Goal: Task Accomplishment & Management: Manage account settings

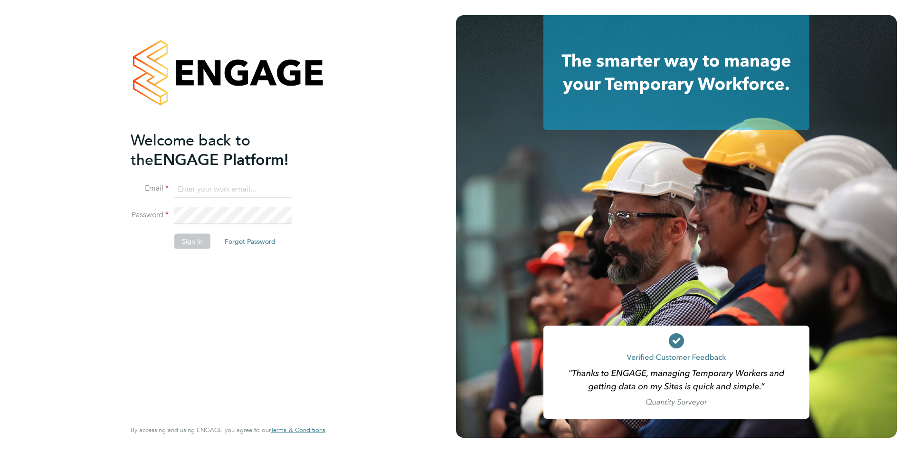
type input "[PERSON_NAME][EMAIL_ADDRESS][DOMAIN_NAME]"
click at [189, 241] on button "Sign In" at bounding box center [192, 240] width 36 height 15
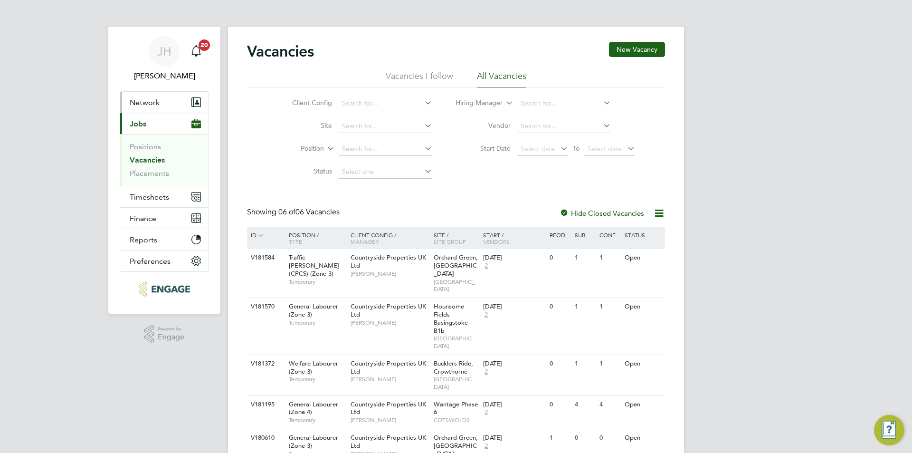
click at [170, 104] on button "Network" at bounding box center [164, 102] width 88 height 21
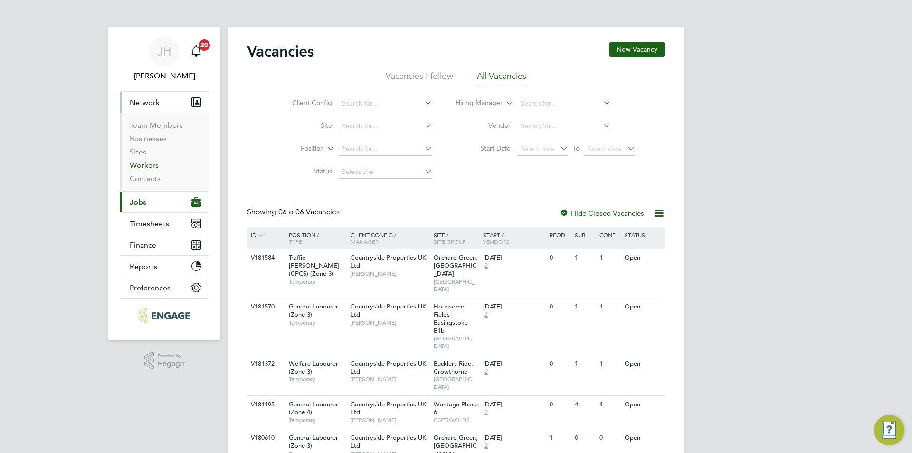
click at [148, 167] on link "Workers" at bounding box center [144, 165] width 29 height 9
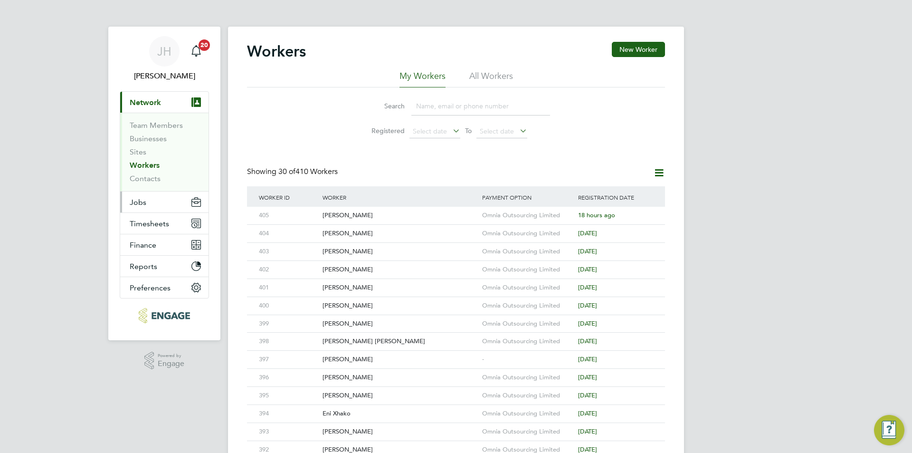
click at [148, 203] on button "Jobs" at bounding box center [164, 201] width 88 height 21
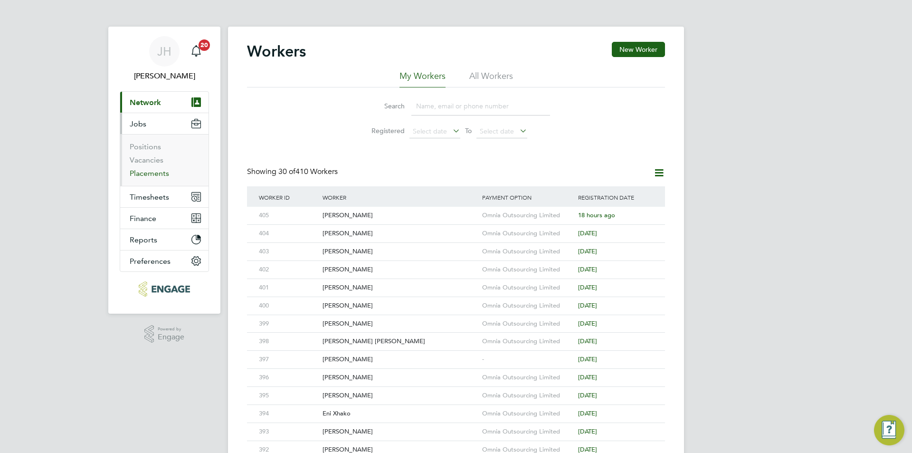
click at [153, 175] on link "Placements" at bounding box center [149, 173] width 39 height 9
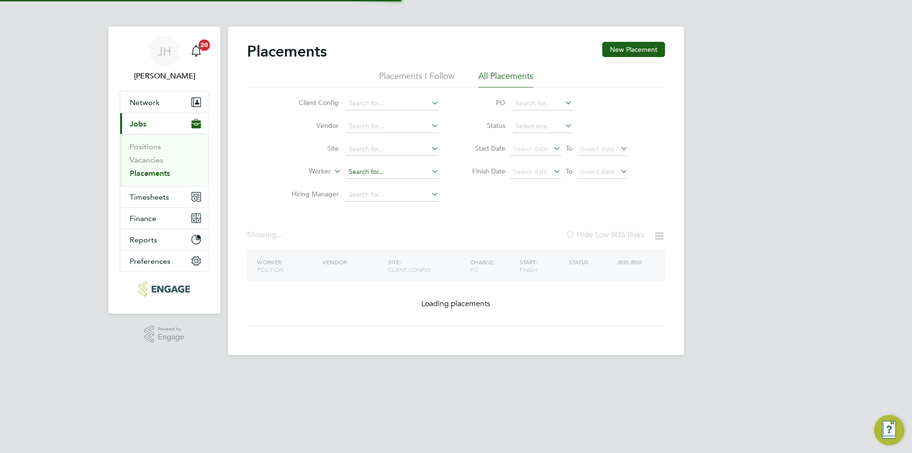
click at [369, 170] on input at bounding box center [392, 171] width 94 height 13
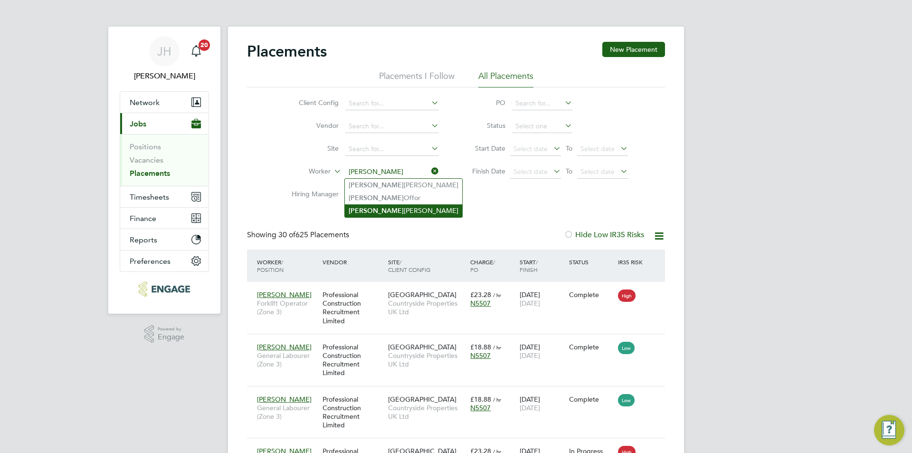
click at [389, 205] on li "Brian Munden" at bounding box center [403, 210] width 117 height 13
type input "Brian Munden"
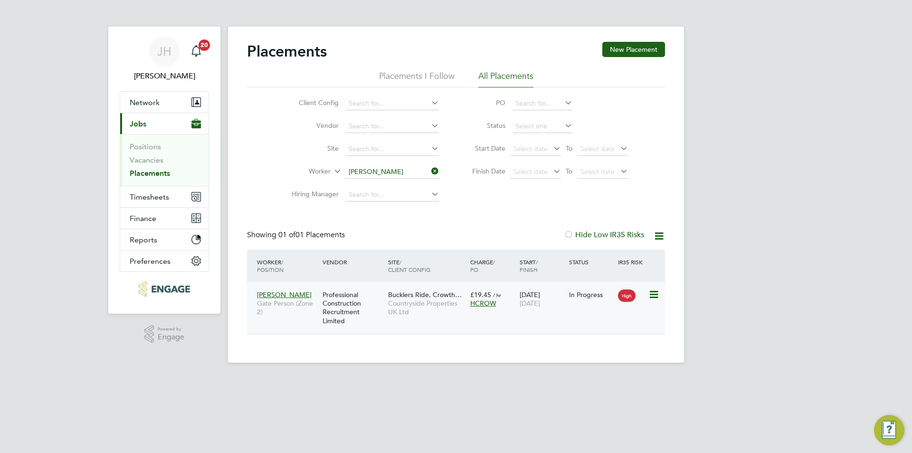
click at [540, 305] on span "31 Oct 2025" at bounding box center [530, 303] width 20 height 9
click at [150, 161] on link "Vacancies" at bounding box center [147, 159] width 34 height 9
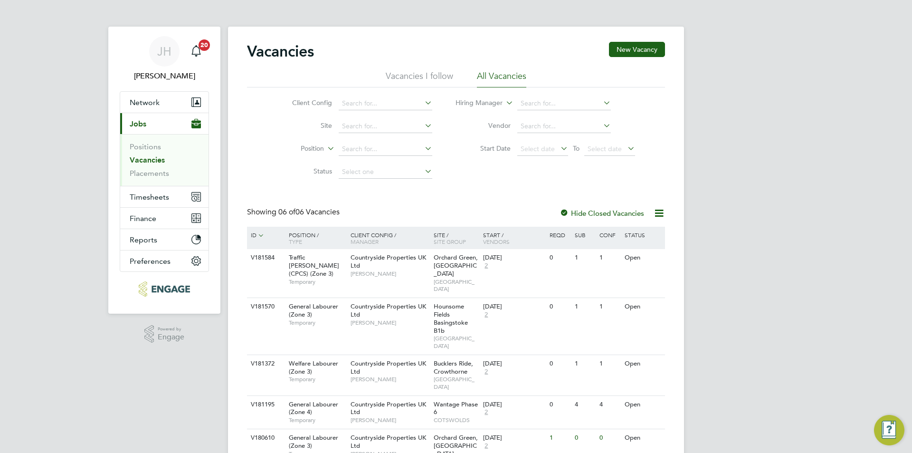
scroll to position [76, 0]
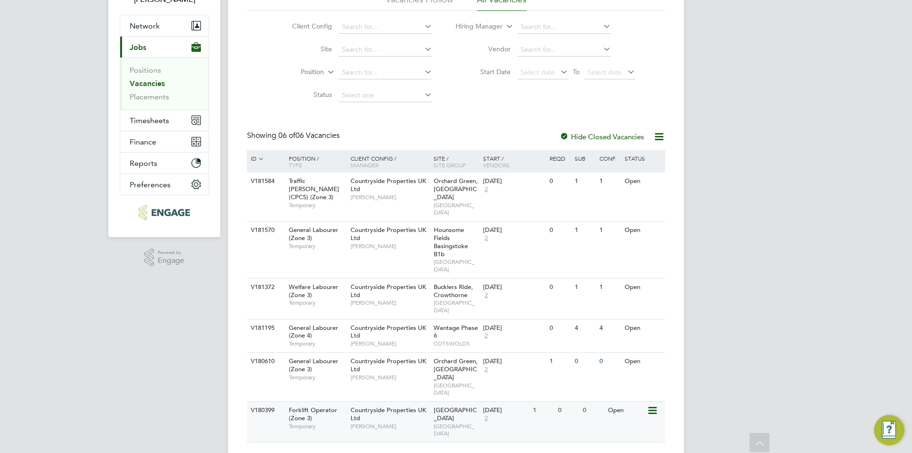
click at [583, 406] on div "V180399 Forklift Operator (Zone 3) Temporary Countryside Properties UK Ltd Nick…" at bounding box center [456, 421] width 418 height 41
click at [149, 95] on link "Placements" at bounding box center [149, 96] width 39 height 9
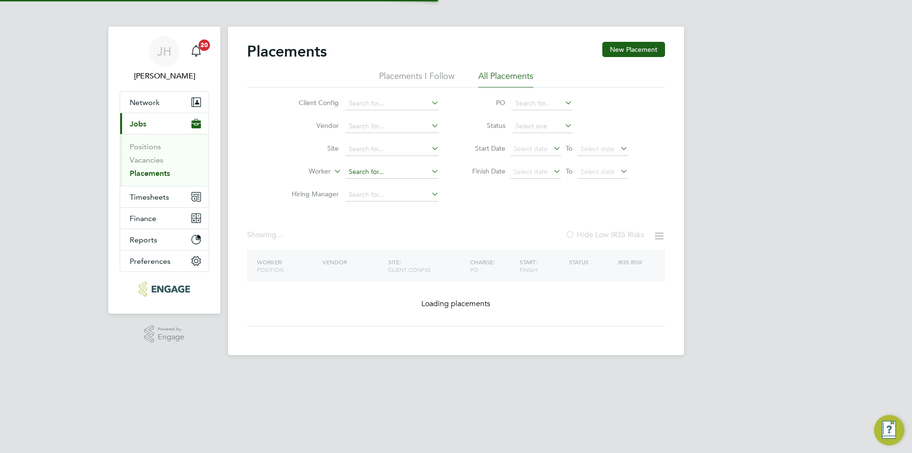
click at [361, 171] on input at bounding box center [392, 171] width 94 height 13
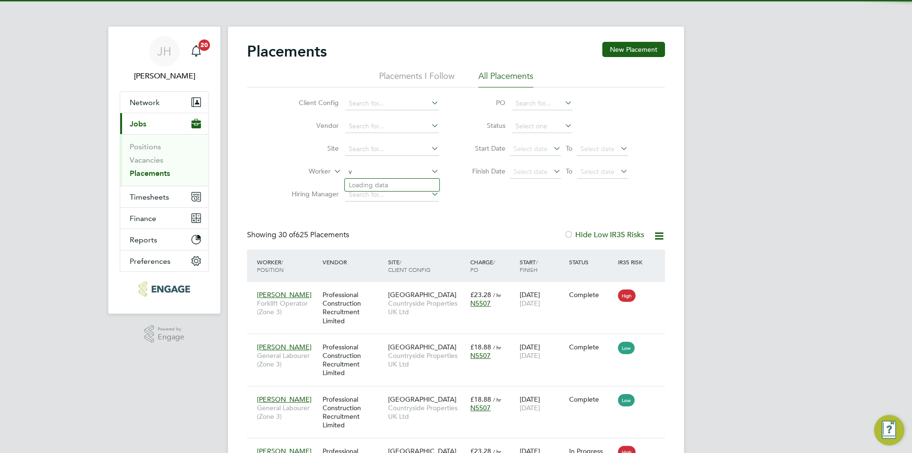
scroll to position [36, 83]
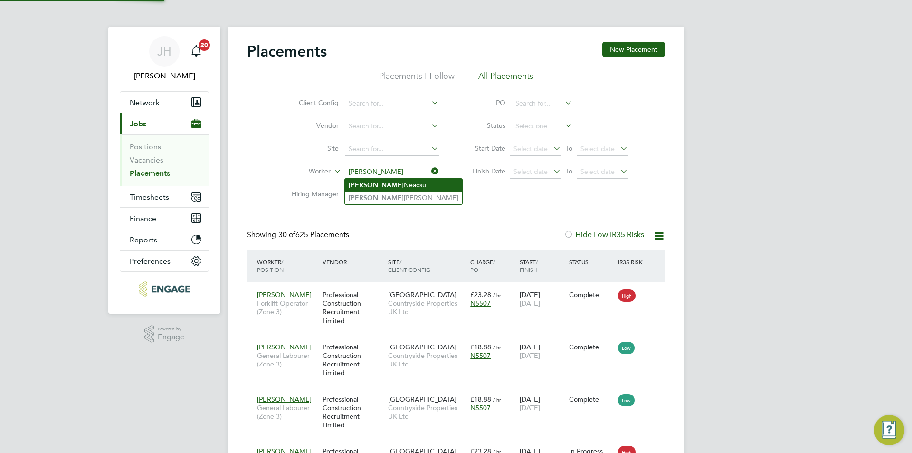
click at [378, 189] on li "Vasile Neacsu" at bounding box center [403, 185] width 117 height 13
type input "[PERSON_NAME]"
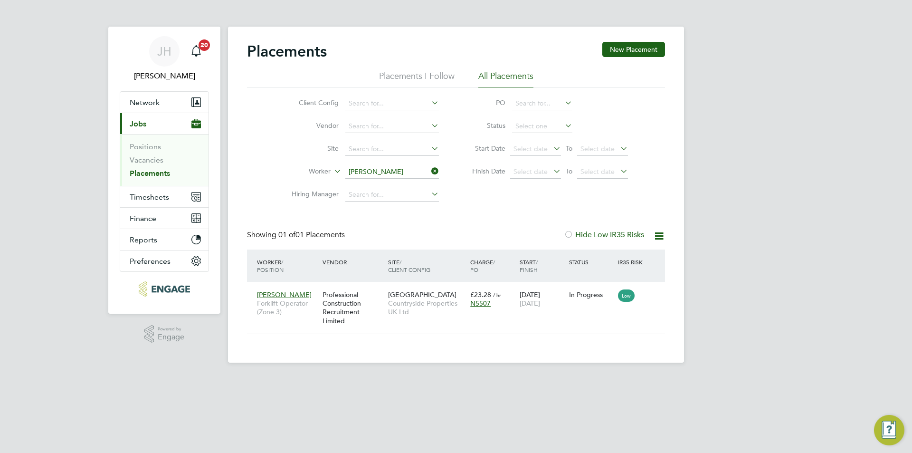
click at [699, 256] on div "JH Jess Hogan Notifications 20 Applications: Network Team Members Businesses Si…" at bounding box center [456, 189] width 912 height 378
click at [152, 170] on link "Placements" at bounding box center [150, 173] width 40 height 9
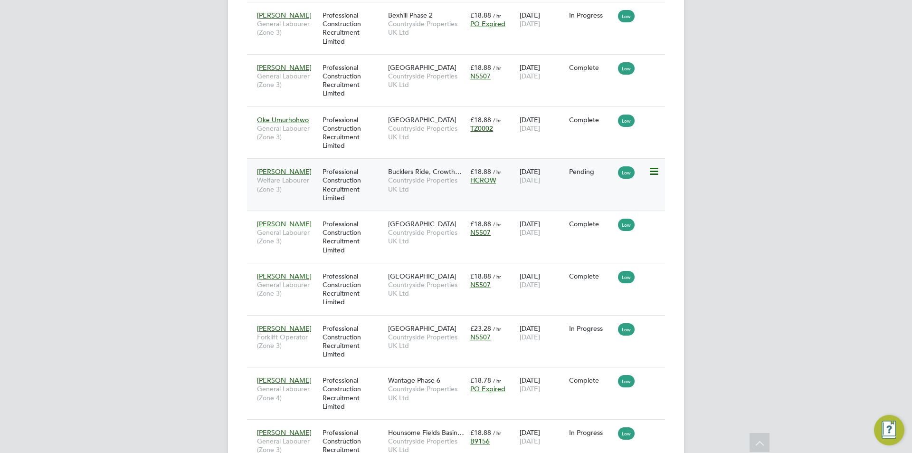
click at [654, 170] on icon at bounding box center [652, 171] width 9 height 11
click at [602, 229] on li "Start" at bounding box center [609, 230] width 97 height 13
type input "Nick Wilcock"
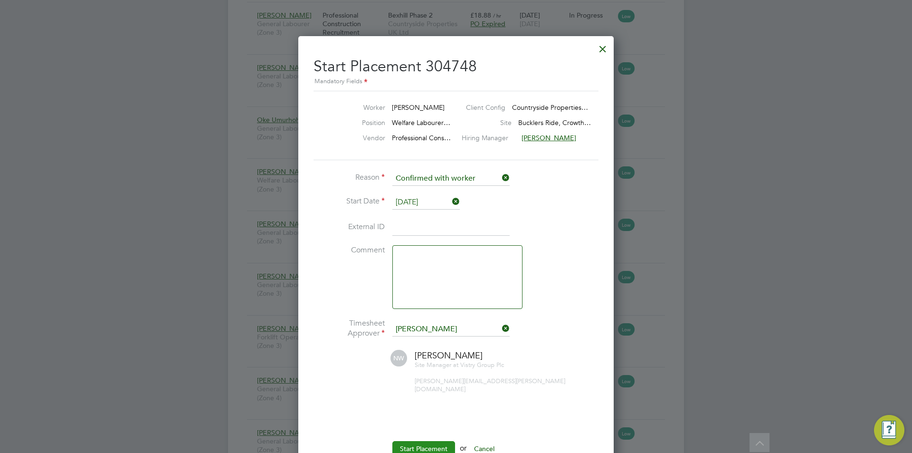
click at [415, 441] on button "Start Placement" at bounding box center [423, 448] width 63 height 15
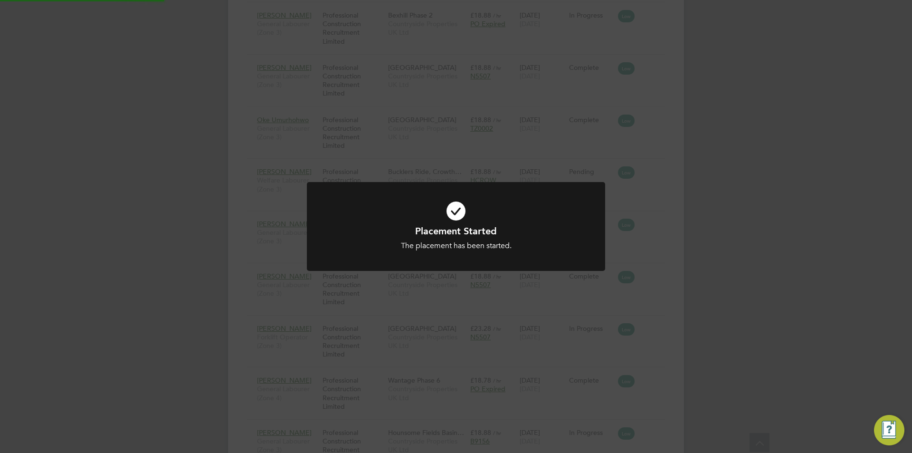
click at [726, 243] on div "Placement Started The placement has been started. Cancel Okay" at bounding box center [456, 226] width 912 height 453
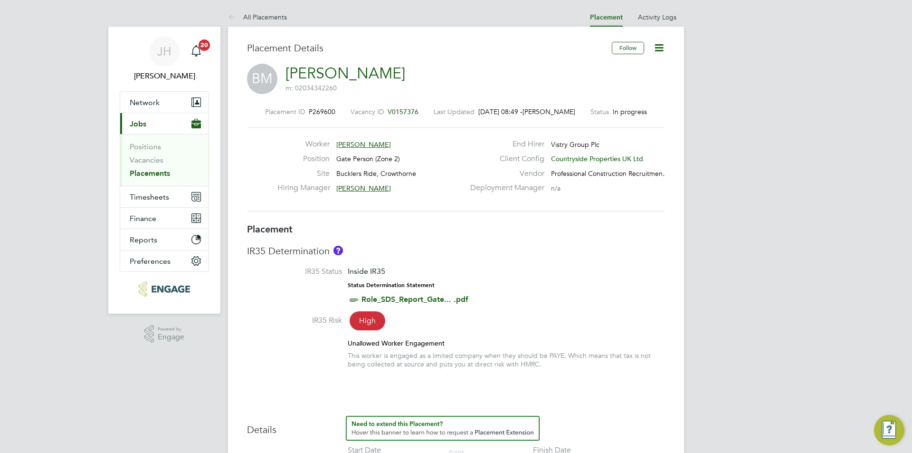
click at [665, 47] on icon at bounding box center [659, 48] width 12 height 12
click at [635, 68] on li "Edit Placement e" at bounding box center [628, 70] width 70 height 13
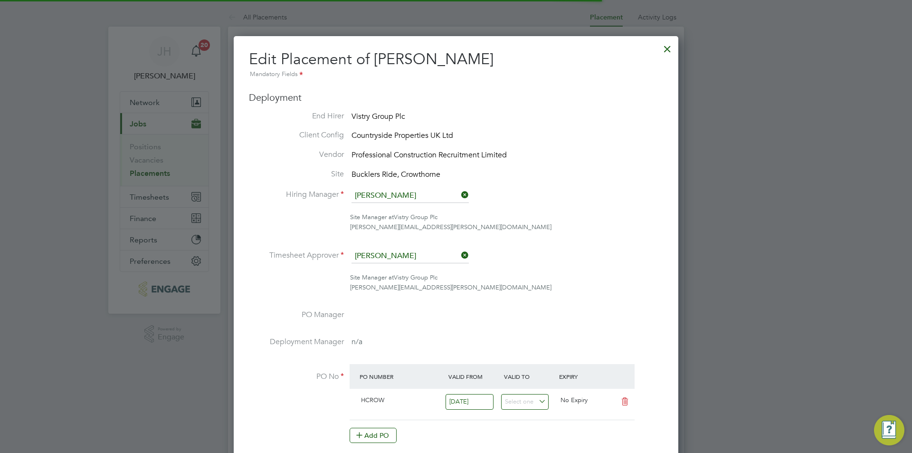
scroll to position [5, 5]
click at [667, 47] on div at bounding box center [667, 46] width 17 height 17
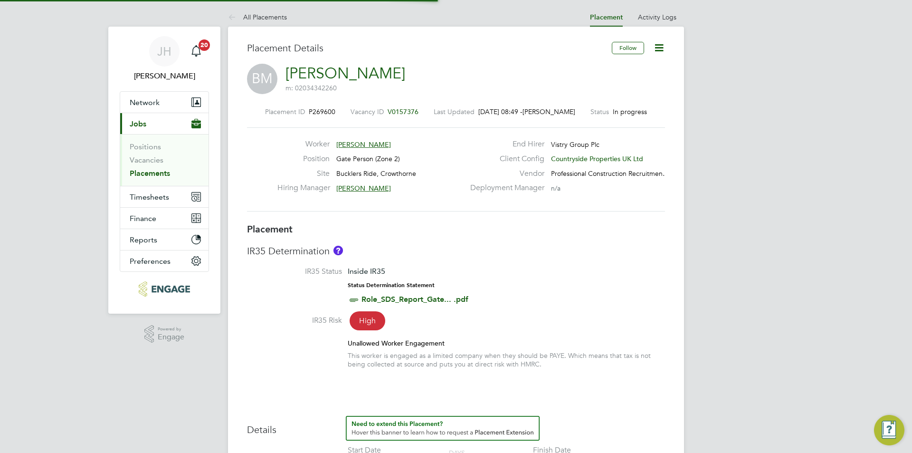
click at [661, 50] on icon at bounding box center [659, 48] width 12 height 12
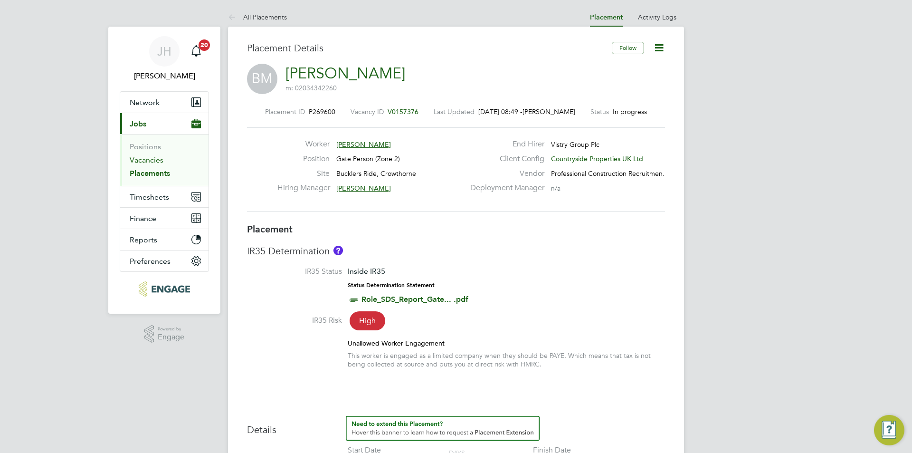
click at [157, 161] on link "Vacancies" at bounding box center [147, 159] width 34 height 9
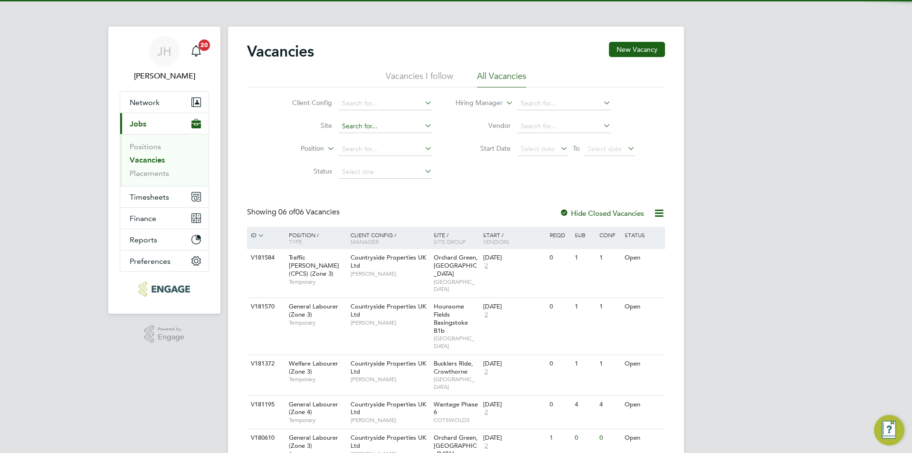
click at [380, 125] on input at bounding box center [386, 126] width 94 height 13
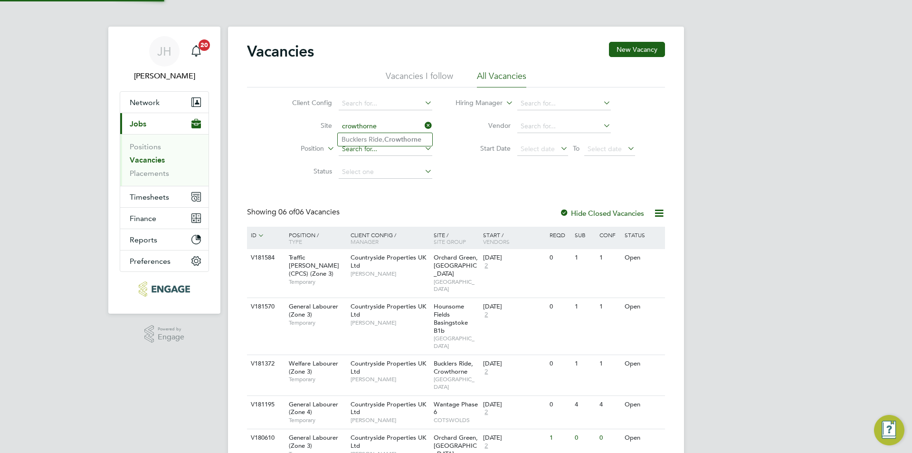
type input "crowthorne"
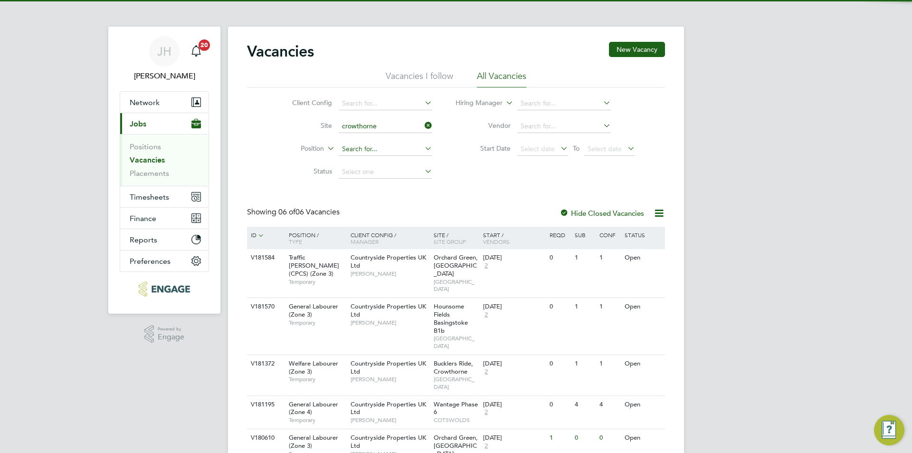
click at [398, 147] on input at bounding box center [386, 148] width 94 height 13
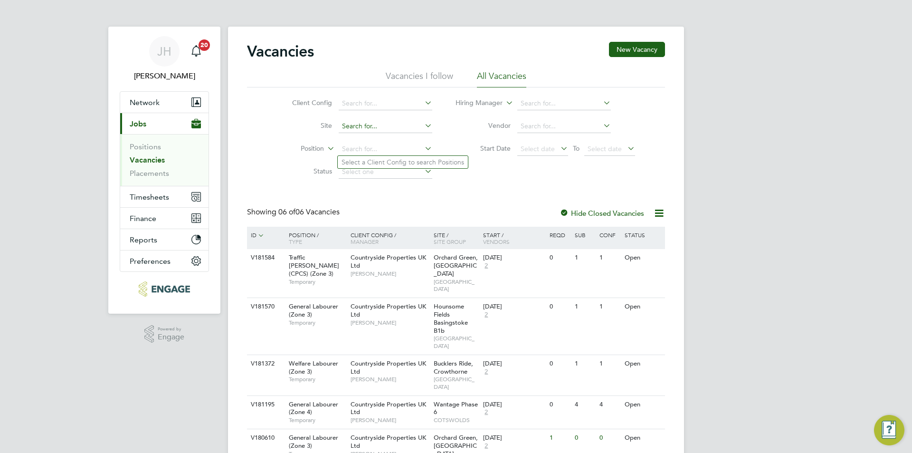
click at [405, 131] on input at bounding box center [386, 126] width 94 height 13
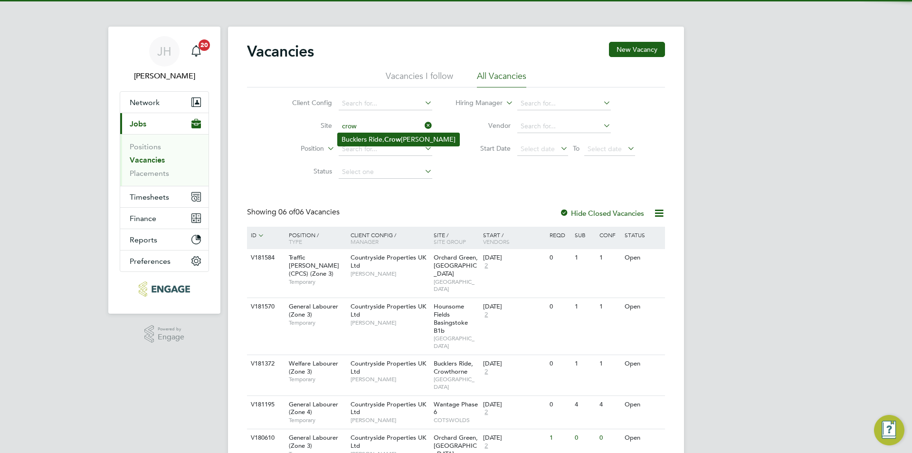
click at [397, 141] on b "Crow" at bounding box center [392, 139] width 17 height 8
type input "Bucklers Ride, Crowthorne"
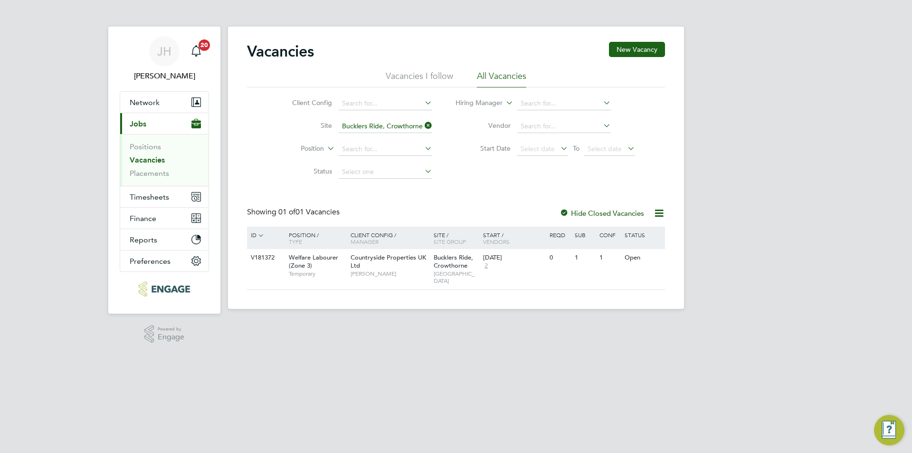
click at [620, 217] on div "Hide Closed Vacancies" at bounding box center [599, 213] width 94 height 12
click at [622, 210] on label "Hide Closed Vacancies" at bounding box center [601, 212] width 85 height 9
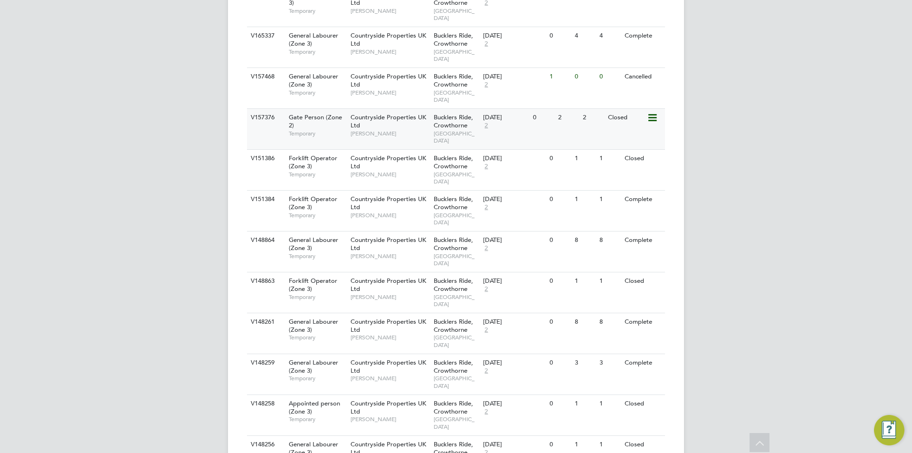
click at [578, 124] on div "2" at bounding box center [568, 118] width 25 height 18
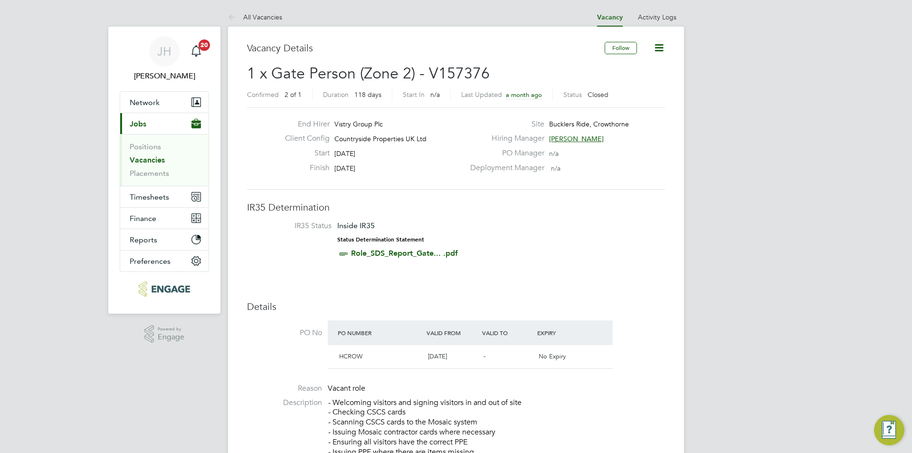
click at [657, 51] on icon at bounding box center [659, 48] width 12 height 12
click at [641, 79] on li "Update Status" at bounding box center [636, 83] width 55 height 13
click at [898, 426] on img "Engage Resource Center" at bounding box center [889, 430] width 30 height 30
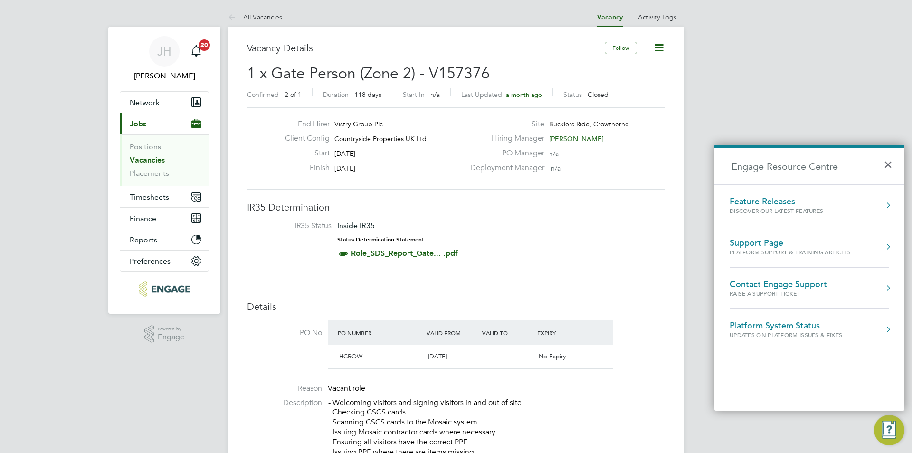
click at [775, 240] on div "Support Page" at bounding box center [790, 242] width 122 height 10
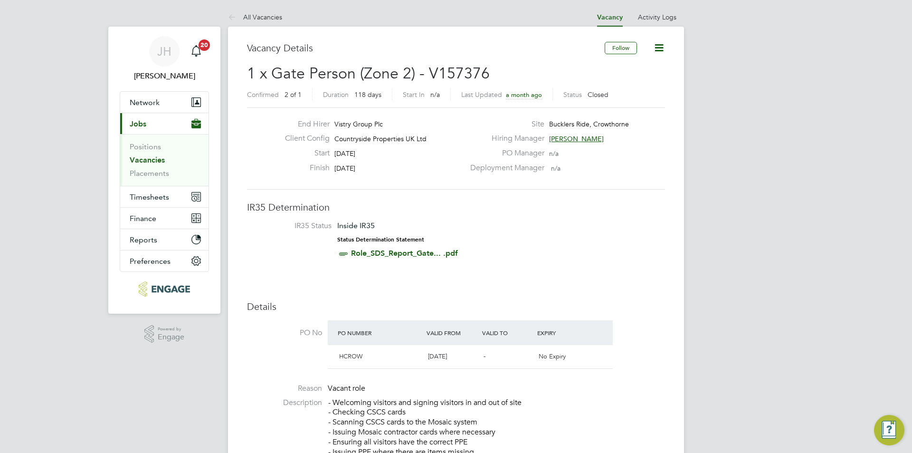
click at [882, 436] on img "Engage Resource Center" at bounding box center [889, 430] width 30 height 30
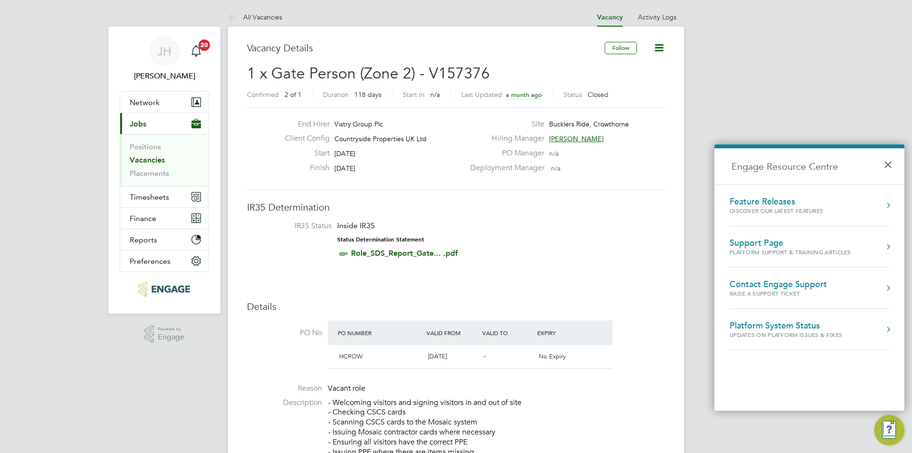
click at [789, 289] on div "Raise a Support Ticket" at bounding box center [777, 293] width 97 height 8
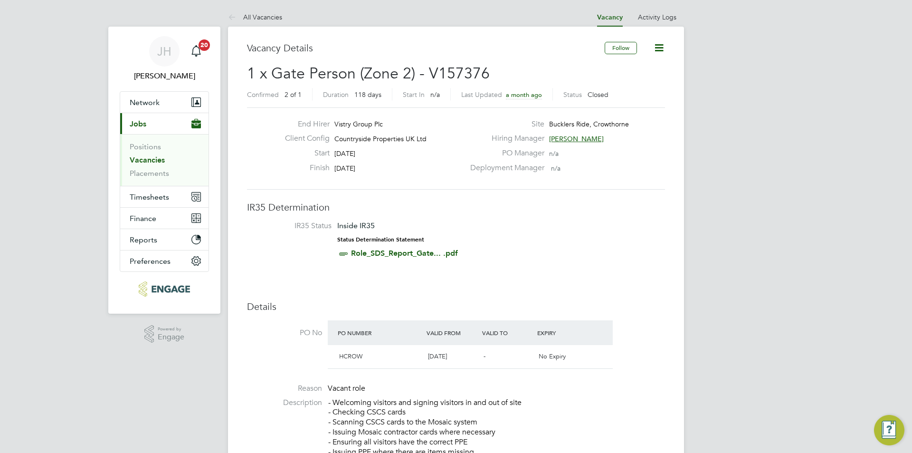
click at [662, 43] on icon at bounding box center [659, 48] width 12 height 12
drag, startPoint x: 712, startPoint y: 370, endPoint x: 638, endPoint y: 106, distance: 274.2
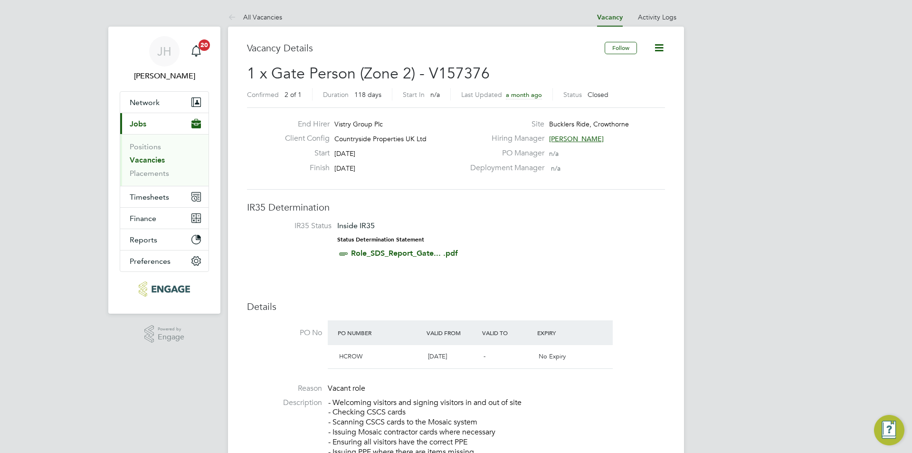
click at [659, 48] on icon at bounding box center [659, 48] width 12 height 12
click at [661, 51] on icon at bounding box center [659, 48] width 12 height 12
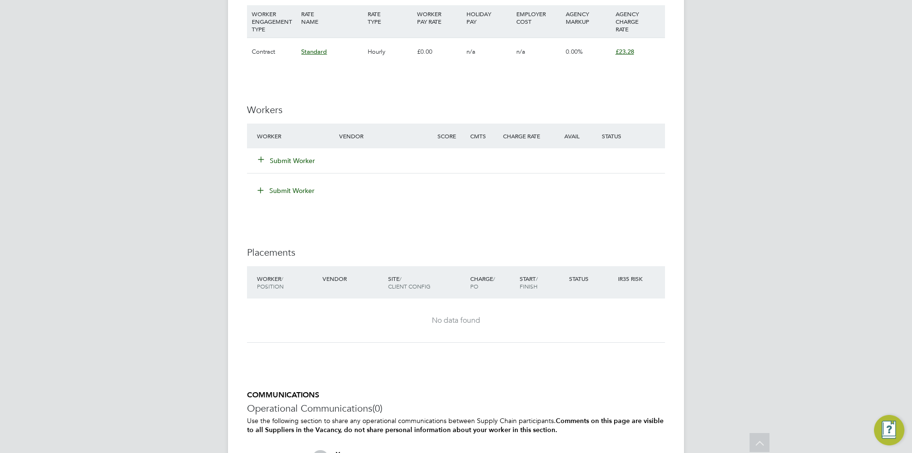
click at [279, 157] on button "Submit Worker" at bounding box center [286, 160] width 57 height 9
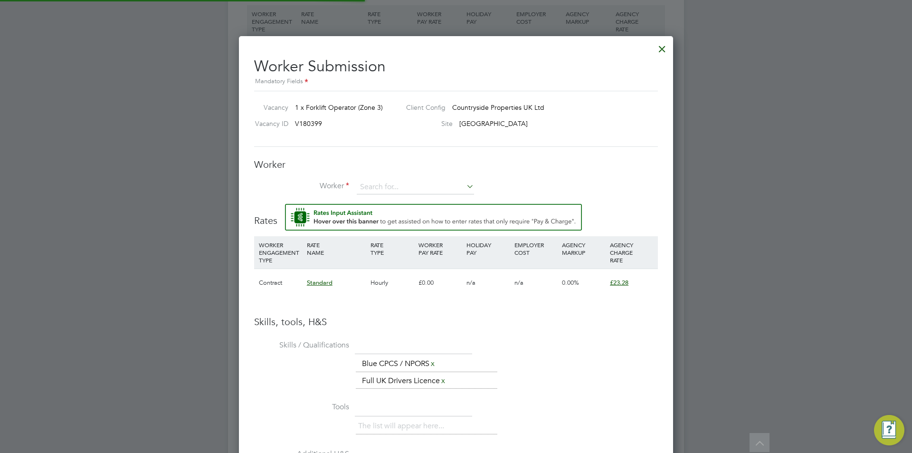
scroll to position [626, 435]
click at [392, 186] on input at bounding box center [415, 187] width 117 height 14
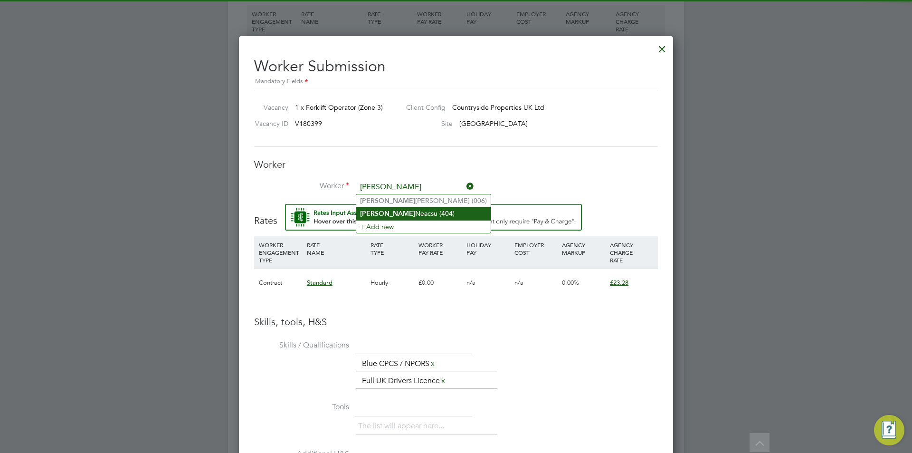
click at [411, 211] on li "[PERSON_NAME] (404)" at bounding box center [423, 213] width 134 height 13
type input "[PERSON_NAME] (404)"
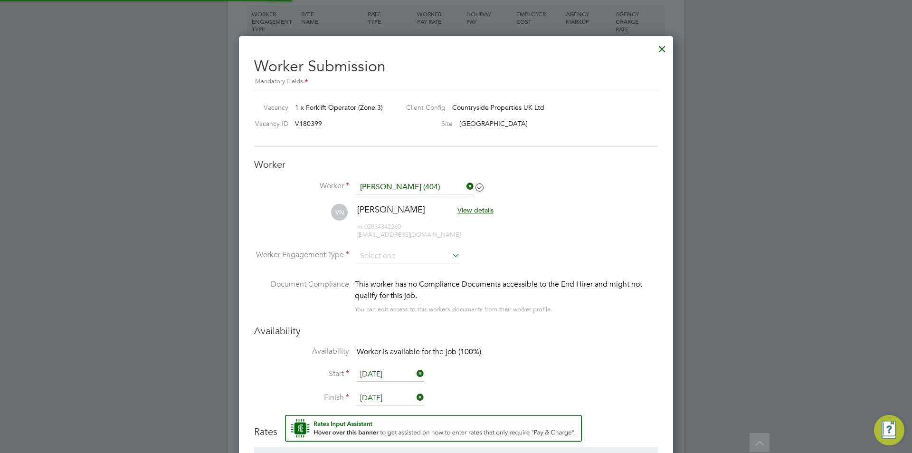
scroll to position [837, 435]
click at [391, 245] on li "VN [PERSON_NAME] View details m: 02034342260 [EMAIL_ADDRESS][DOMAIN_NAME]" at bounding box center [456, 226] width 404 height 45
click at [392, 254] on input at bounding box center [408, 256] width 103 height 14
click at [388, 280] on li "PAYE" at bounding box center [408, 281] width 104 height 12
type input "PAYE"
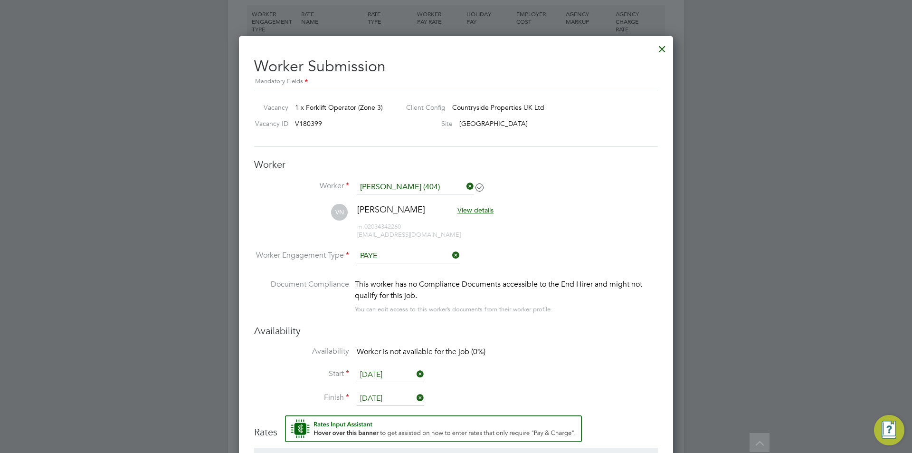
click at [658, 52] on div at bounding box center [661, 46] width 17 height 17
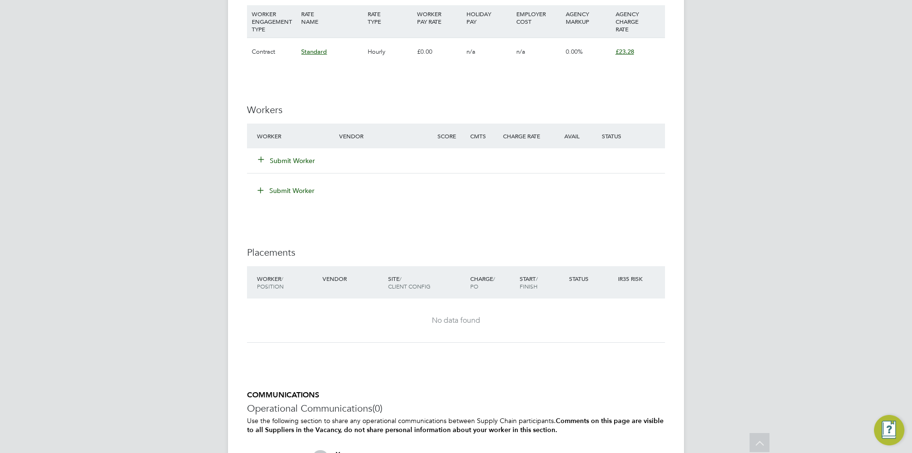
click at [661, 52] on div "£23.28" at bounding box center [637, 52] width 49 height 28
